Goal: Task Accomplishment & Management: Manage account settings

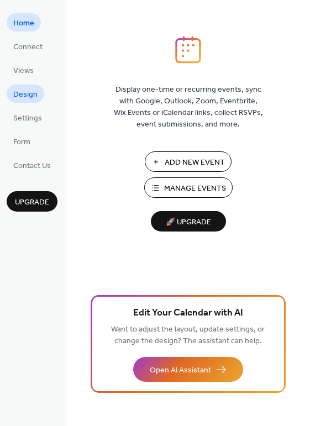
click at [26, 93] on span "Design" at bounding box center [25, 95] width 24 height 12
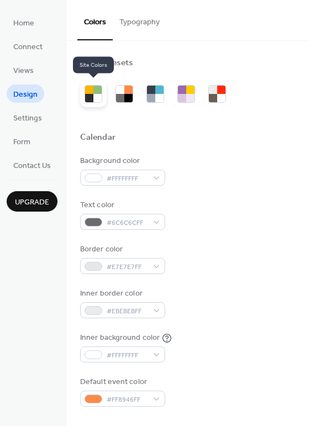
click at [99, 90] on div at bounding box center [97, 90] width 8 height 8
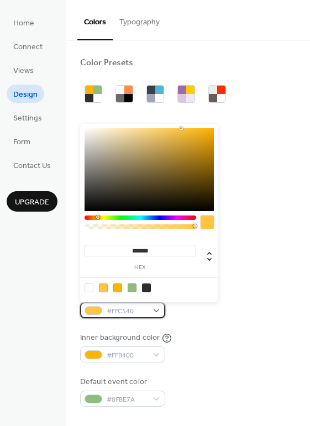
click at [158, 313] on div "#FFC540" at bounding box center [122, 311] width 85 height 16
click at [90, 288] on div at bounding box center [89, 288] width 9 height 9
type input "*******"
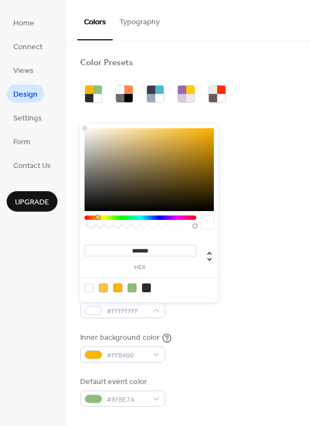
click at [90, 286] on div at bounding box center [89, 288] width 9 height 9
click at [269, 275] on div "Background color #FFFFFF Text color #2D2D2F Border color #FFFFFF Inner border c…" at bounding box center [188, 281] width 216 height 252
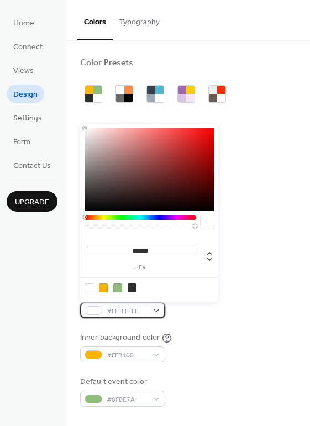
click at [153, 305] on div "#FFFFFFFF" at bounding box center [122, 311] width 85 height 16
click at [105, 285] on div at bounding box center [103, 288] width 9 height 9
type input "*******"
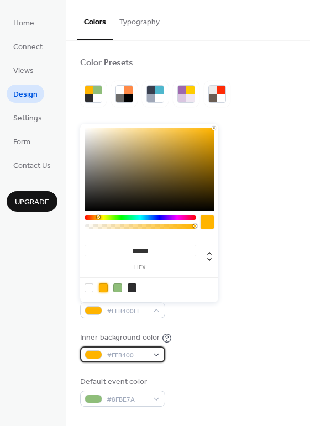
click at [162, 353] on div "#FFB400" at bounding box center [122, 355] width 85 height 16
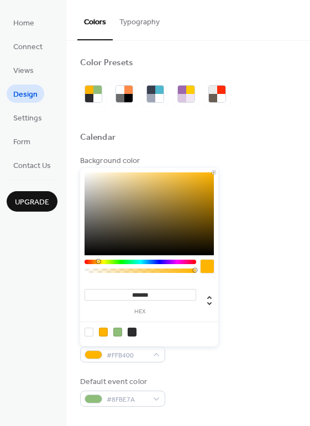
click at [86, 335] on div at bounding box center [89, 332] width 9 height 9
type input "*******"
click at [91, 335] on div at bounding box center [89, 332] width 9 height 9
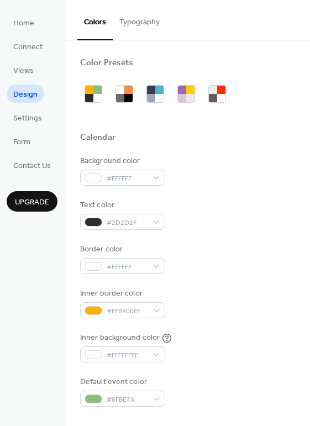
click at [249, 366] on div "Background color #FFFFFF Text color #2D2D2F Border color #FFFFFF Inner border c…" at bounding box center [188, 281] width 216 height 252
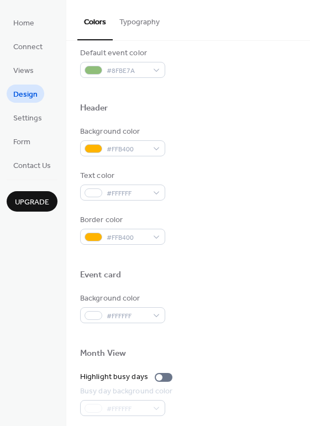
scroll to position [332, 0]
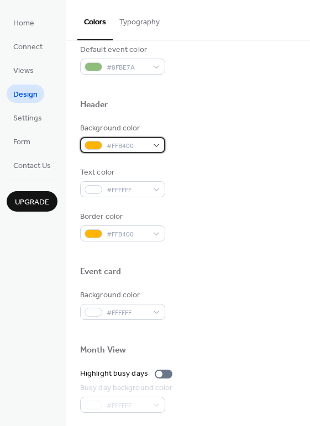
click at [157, 143] on div "#FFB400" at bounding box center [122, 145] width 85 height 16
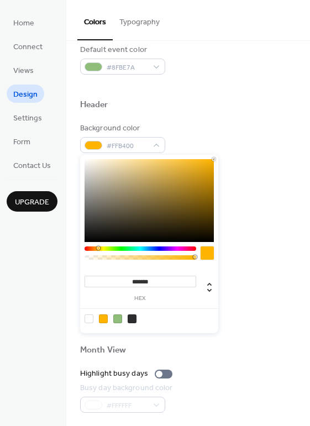
click at [118, 320] on div at bounding box center [117, 319] width 9 height 9
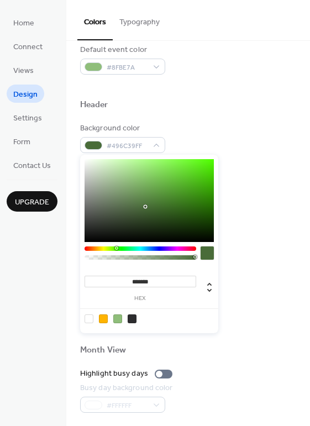
type input "*******"
drag, startPoint x: 127, startPoint y: 178, endPoint x: 145, endPoint y: 210, distance: 36.6
click at [145, 210] on div at bounding box center [149, 200] width 129 height 83
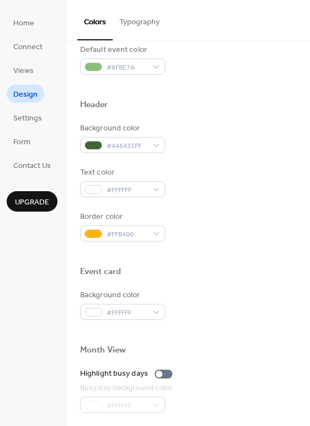
click at [258, 283] on div at bounding box center [188, 285] width 216 height 9
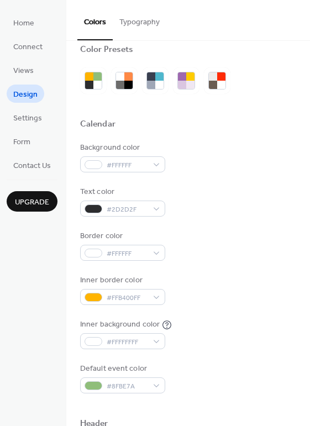
scroll to position [0, 0]
